Goal: Check status: Check status

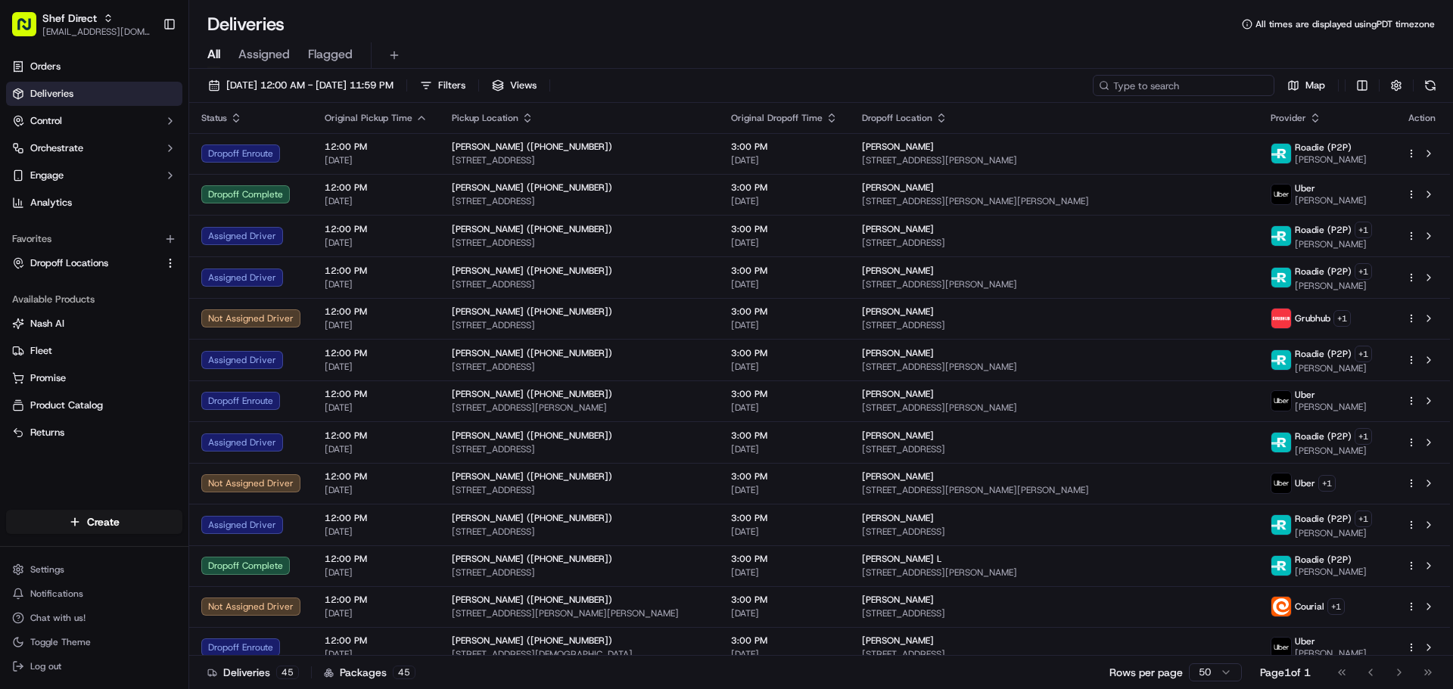
click at [1236, 82] on input at bounding box center [1184, 85] width 182 height 21
paste input "UABriTGcegY"
type input "UABriTGcegY"
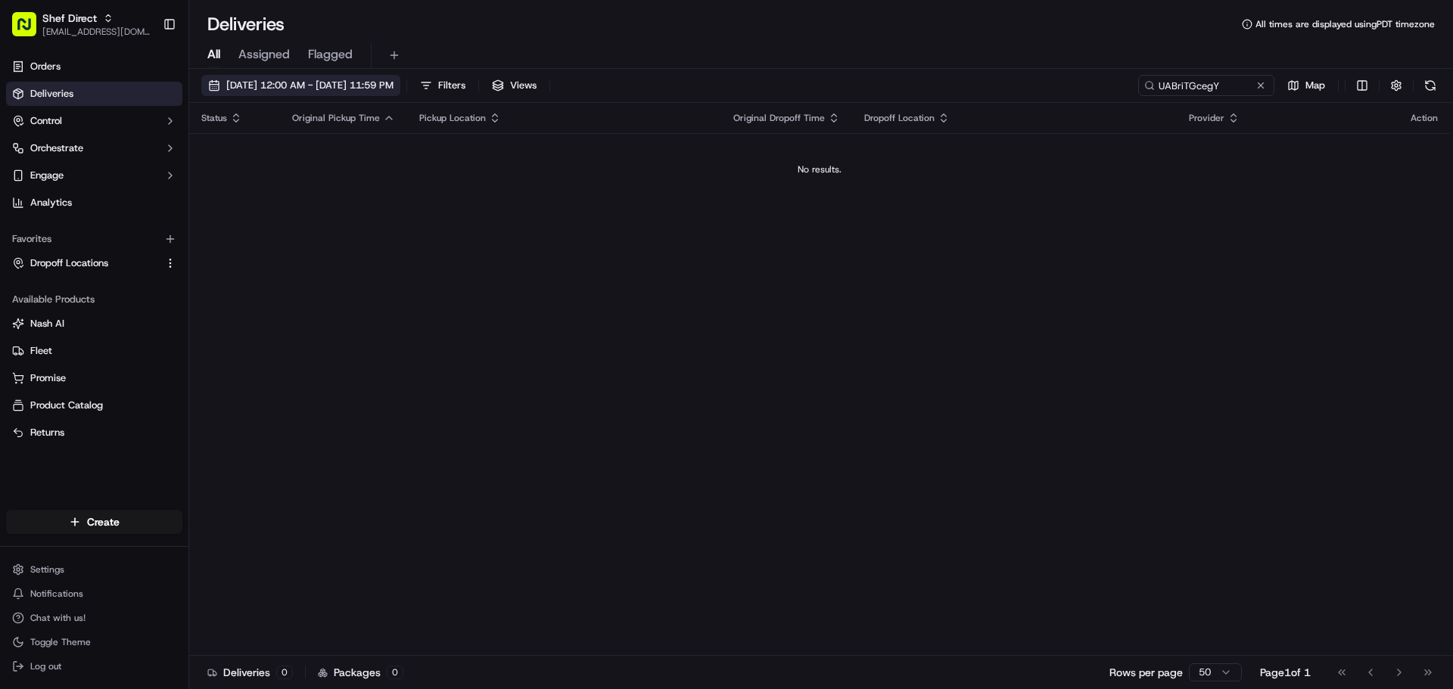
click at [379, 88] on span "[DATE] 12:00 AM - [DATE] 11:59 PM" at bounding box center [309, 86] width 167 height 14
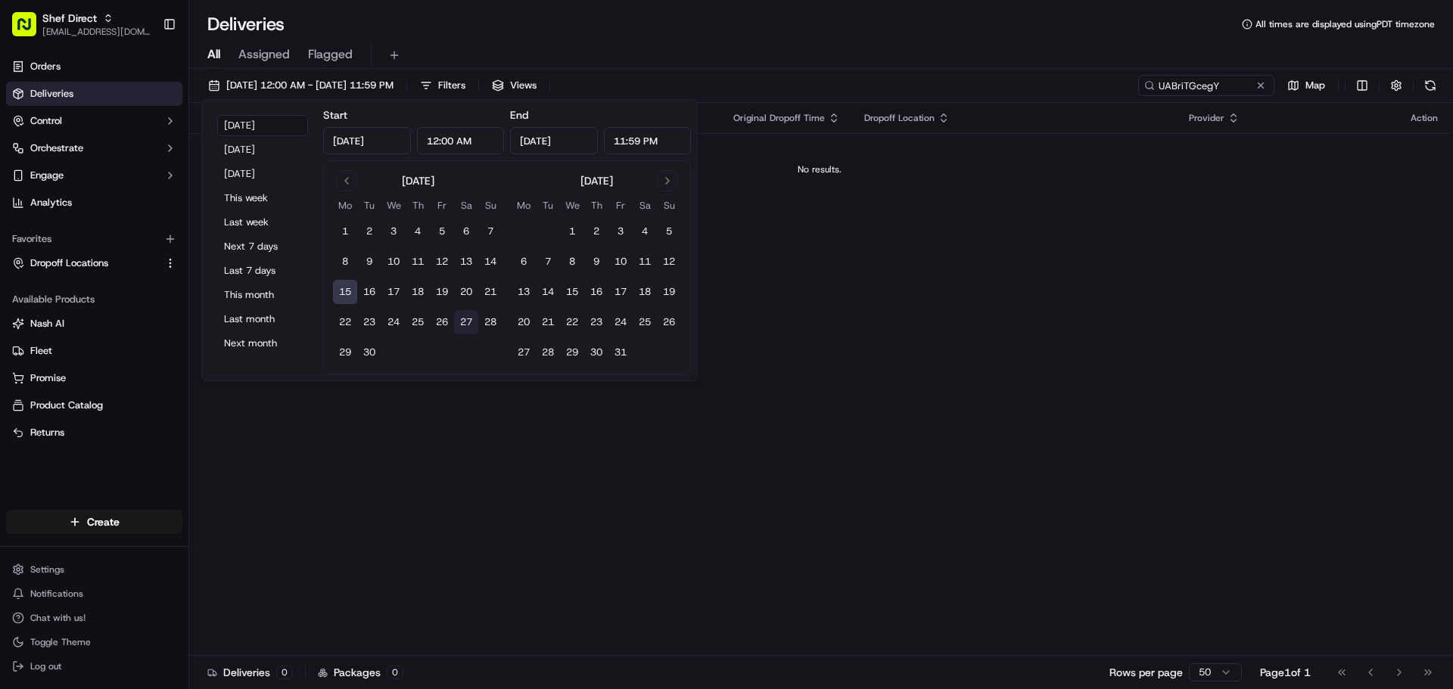
click at [465, 322] on button "27" at bounding box center [466, 322] width 24 height 24
type input "[DATE]"
click at [488, 325] on button "28" at bounding box center [490, 322] width 24 height 24
type input "[DATE]"
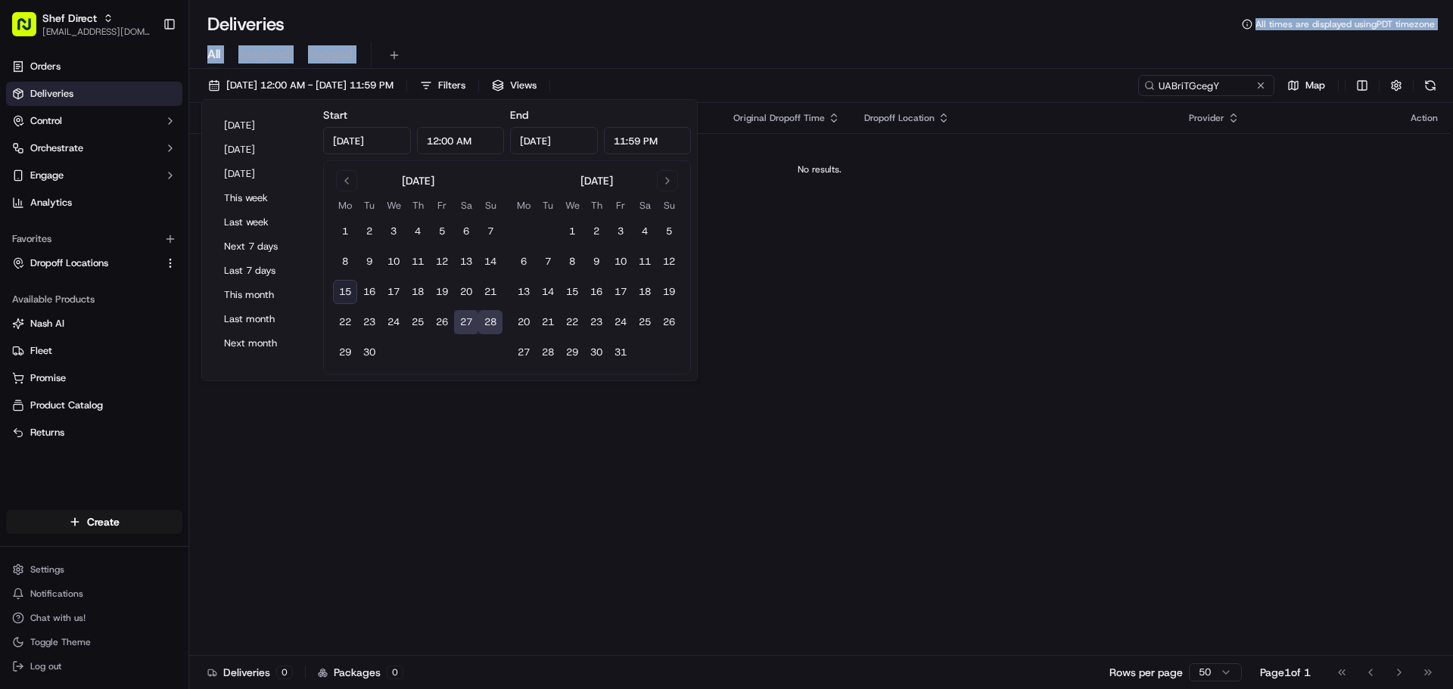
click at [708, 37] on div "Deliveries All times are displayed using PDT timezone All Assigned Flagged [DAT…" at bounding box center [821, 344] width 1264 height 689
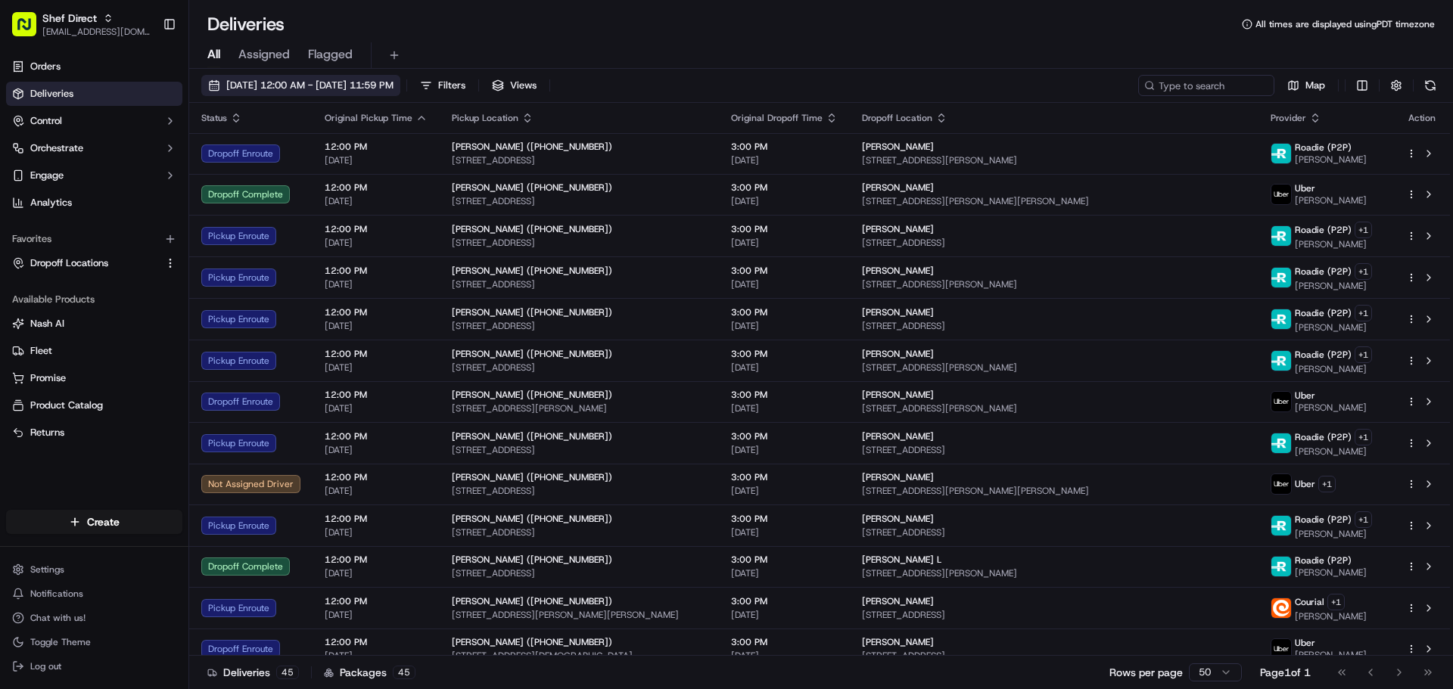
click at [321, 84] on span "09/15/2025 12:00 AM - 09/15/2025 11:59 PM" at bounding box center [309, 86] width 167 height 14
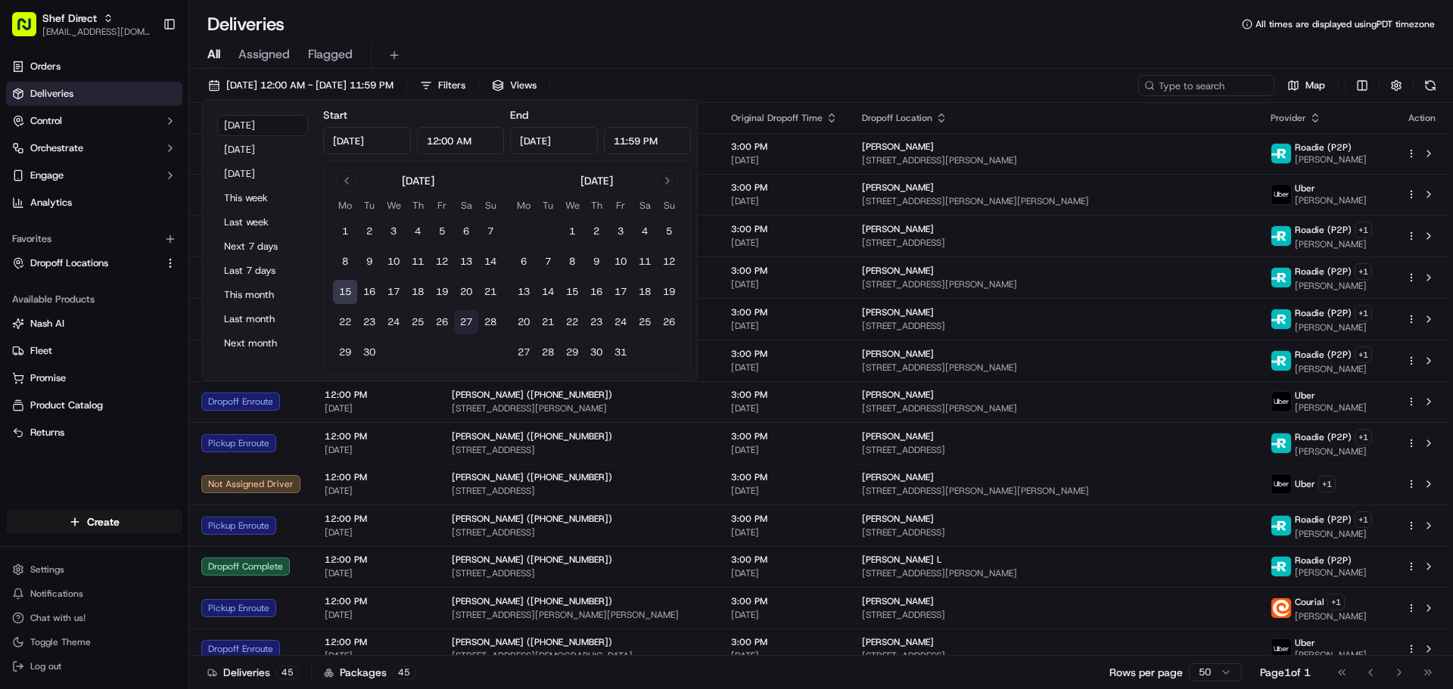
click at [465, 321] on button "27" at bounding box center [466, 322] width 24 height 24
type input "[DATE]"
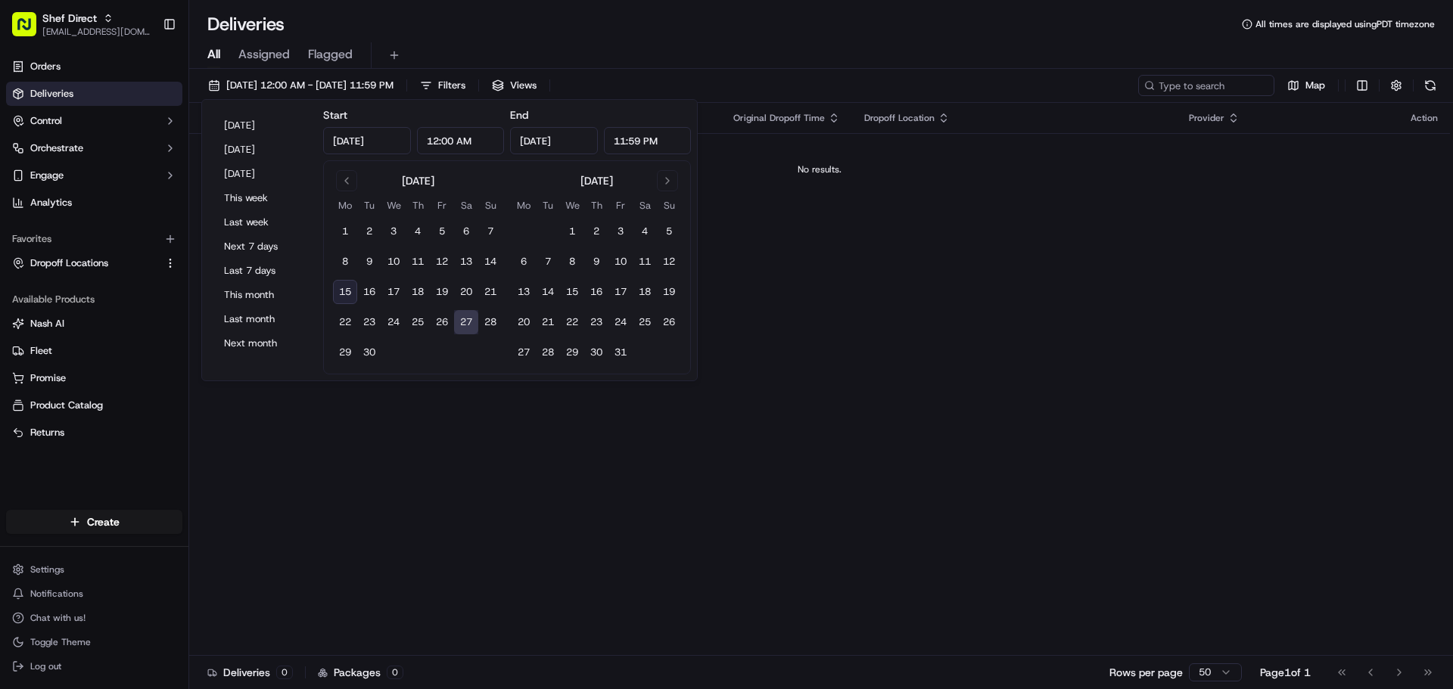
click at [577, 145] on input "[DATE]" at bounding box center [554, 140] width 88 height 27
click at [352, 351] on button "29" at bounding box center [345, 353] width 24 height 24
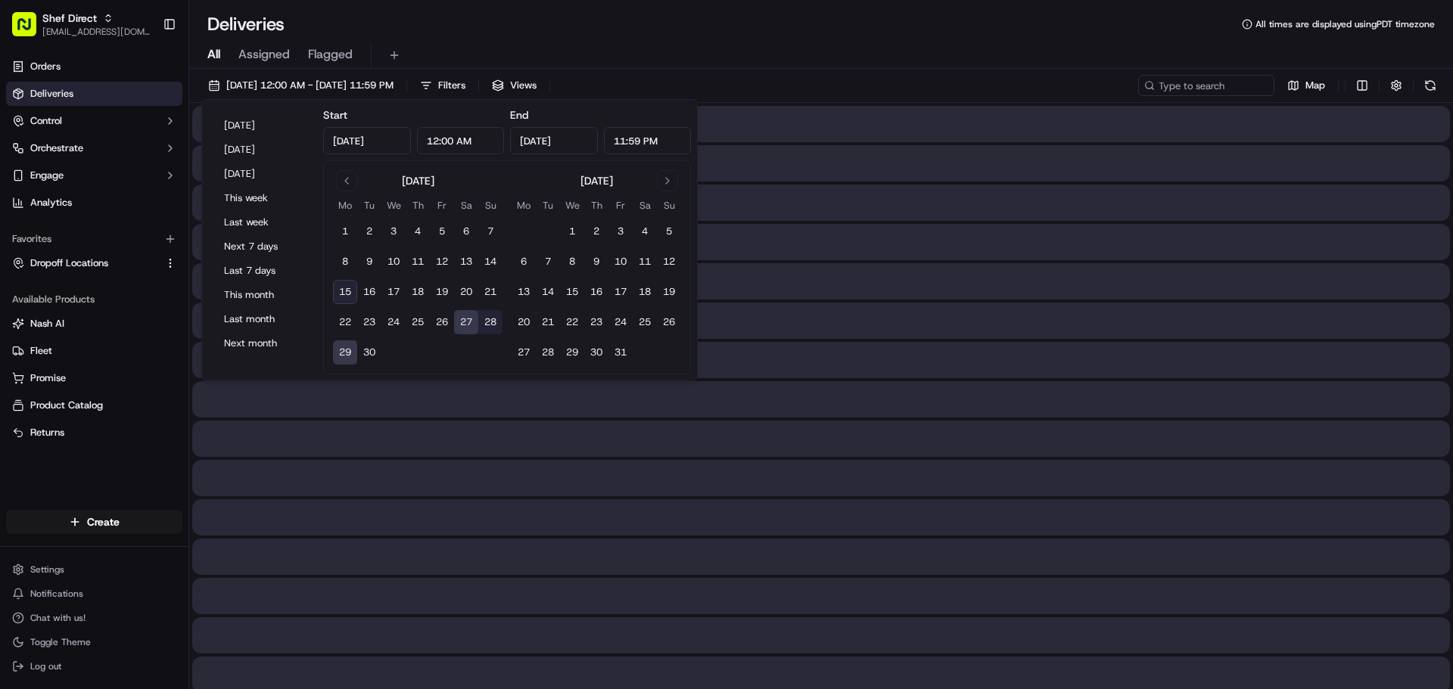
type input "Sep 29, 2025"
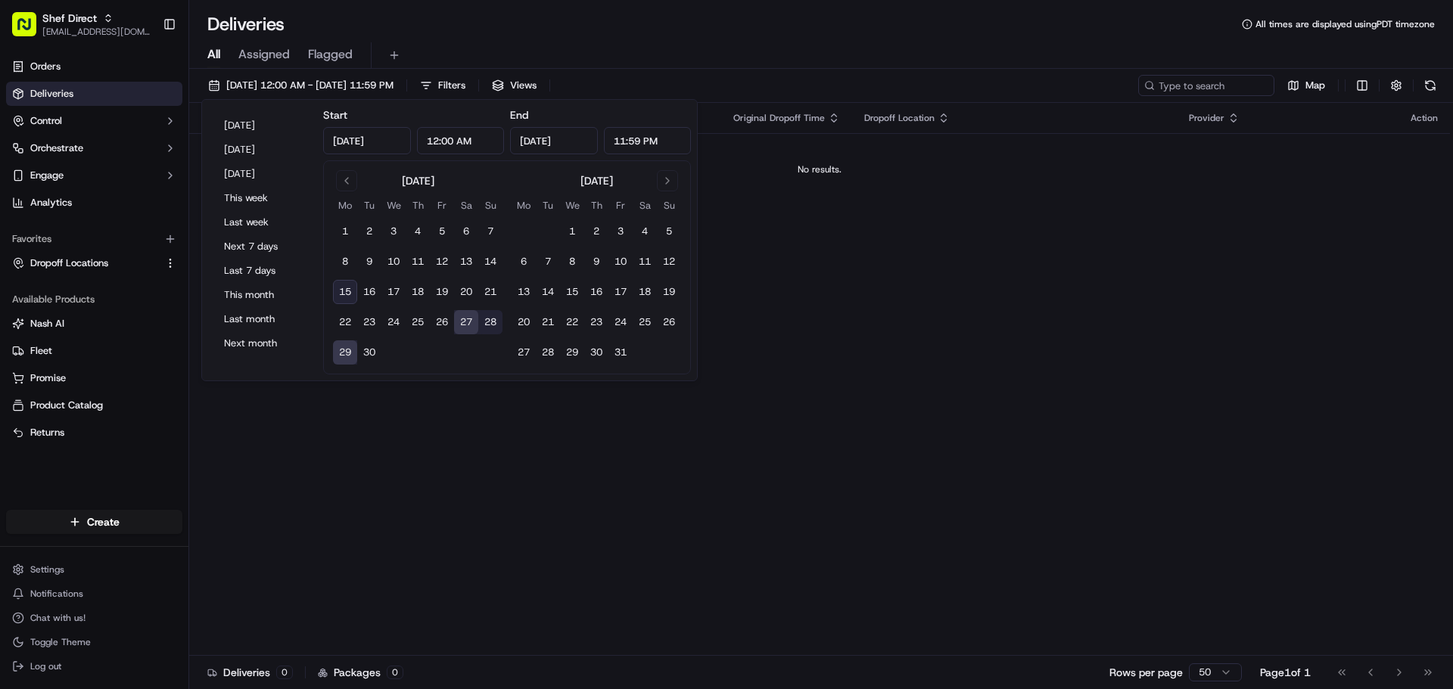
click at [820, 44] on div "All Assigned Flagged" at bounding box center [821, 55] width 1264 height 26
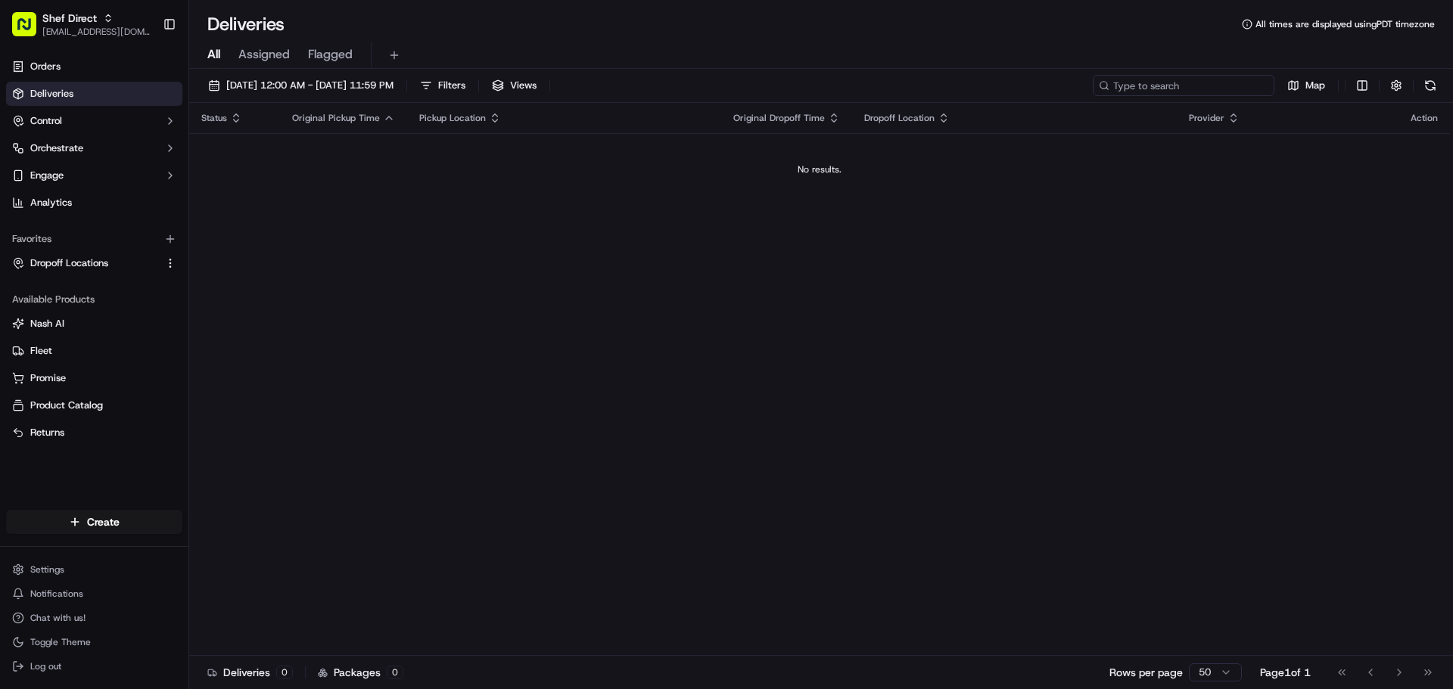
click at [1183, 88] on input at bounding box center [1184, 85] width 182 height 21
paste input "UABriTGcegY"
type input "UABriTGcegY"
click at [368, 91] on span "09/27/2025 12:00 AM - 09/29/2025 11:59 PM" at bounding box center [309, 86] width 167 height 14
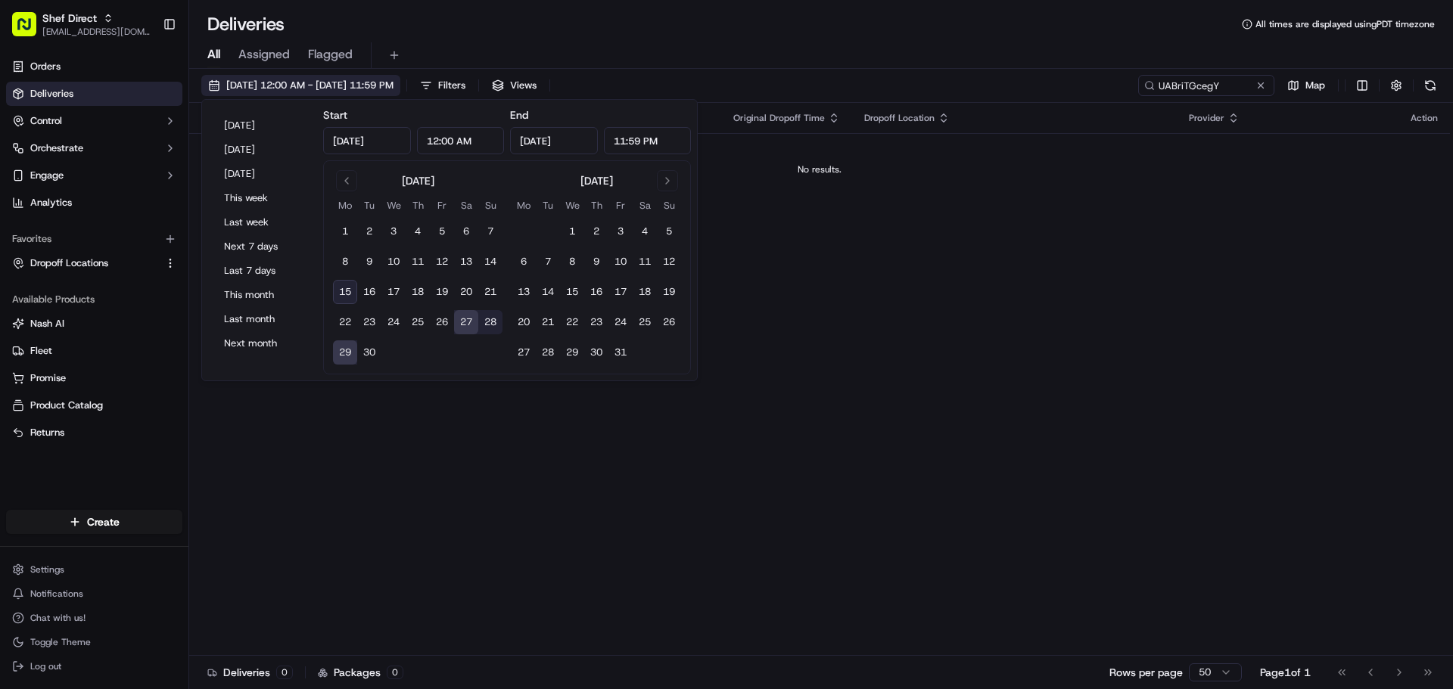
click at [369, 91] on span "09/27/2025 12:00 AM - 09/29/2025 11:59 PM" at bounding box center [309, 86] width 167 height 14
